Goal: Register for event/course

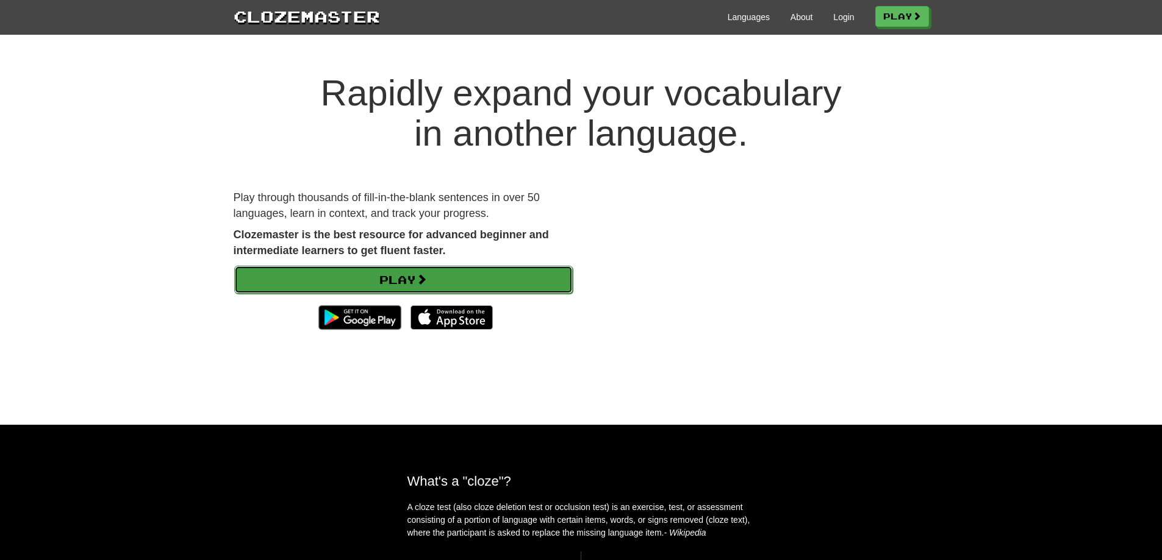
click at [354, 282] on link "Play" at bounding box center [403, 280] width 338 height 28
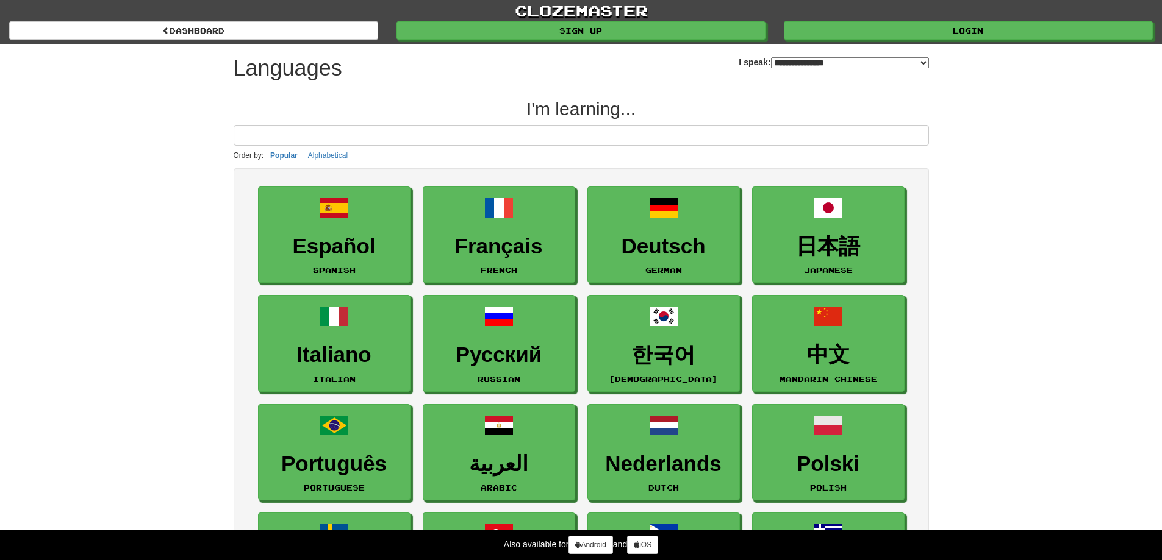
select select "*******"
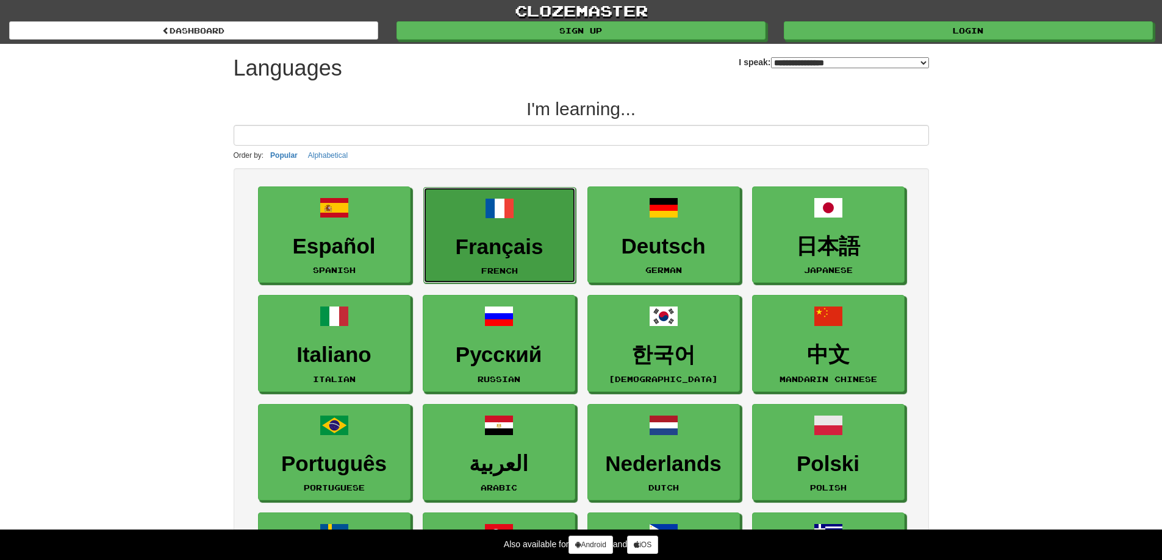
click at [523, 250] on h3 "Français" at bounding box center [499, 247] width 139 height 24
